Goal: Go to known website: Access a specific website the user already knows

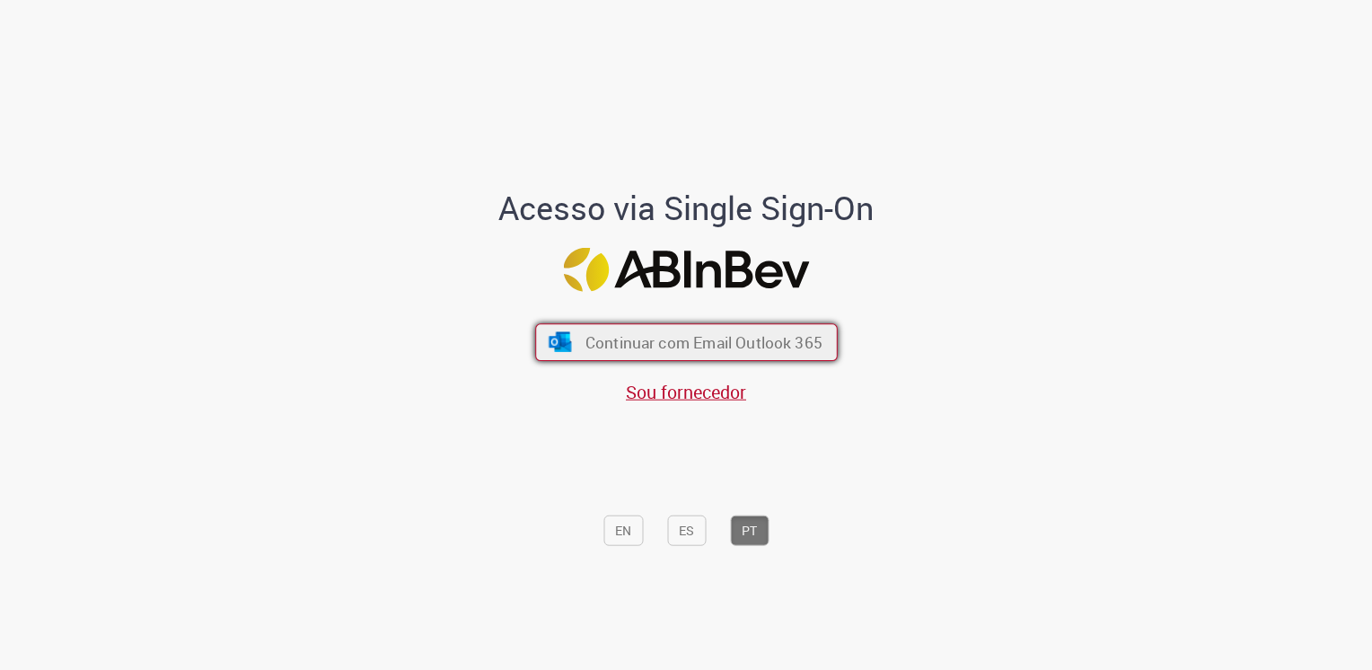
click at [790, 345] on span "Continuar com Email Outlook 365" at bounding box center [703, 341] width 237 height 21
click at [772, 335] on span "Continuar com Email Outlook 365" at bounding box center [703, 341] width 237 height 21
click at [654, 332] on button "Continuar com Email Outlook 365" at bounding box center [686, 342] width 303 height 38
drag, startPoint x: 0, startPoint y: 0, endPoint x: 655, endPoint y: 336, distance: 735.7
click at [655, 336] on span "Continuar com Email Outlook 365" at bounding box center [703, 341] width 237 height 21
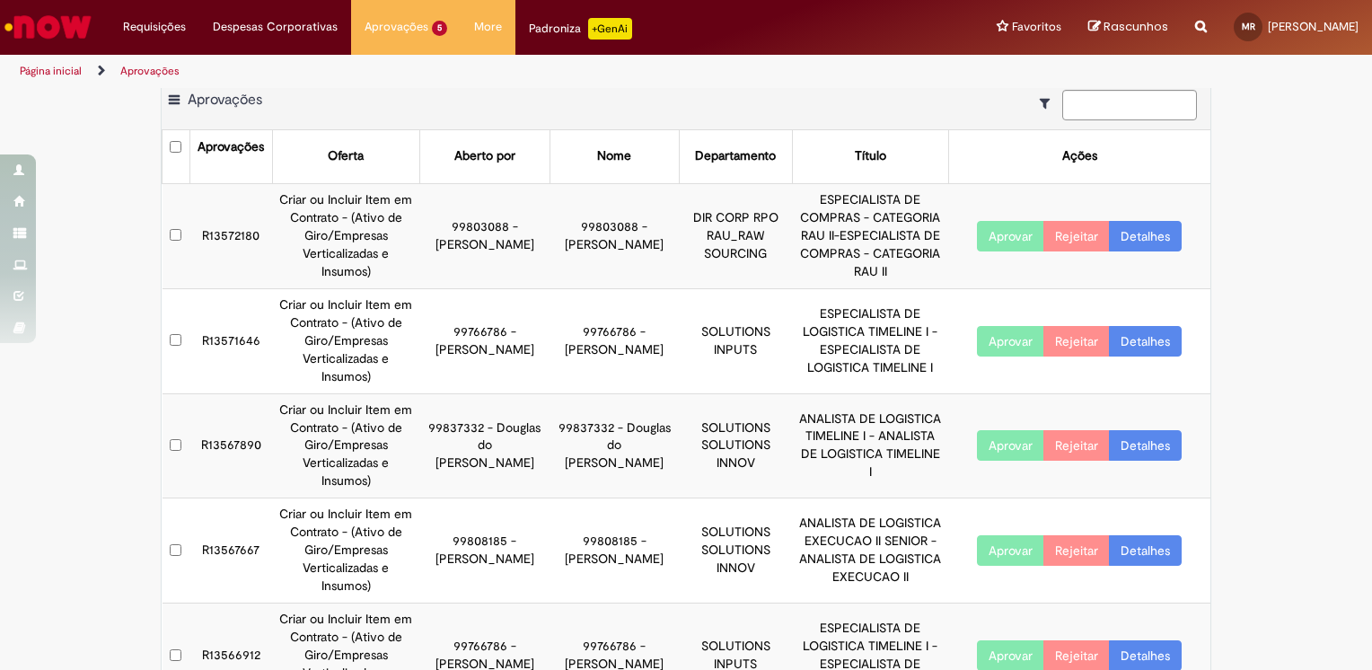
scroll to position [31, 0]
